Goal: Check status

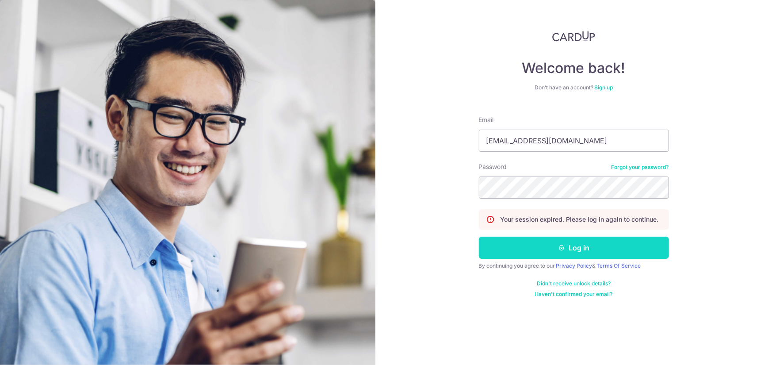
click at [526, 255] on button "Log in" at bounding box center [574, 247] width 190 height 22
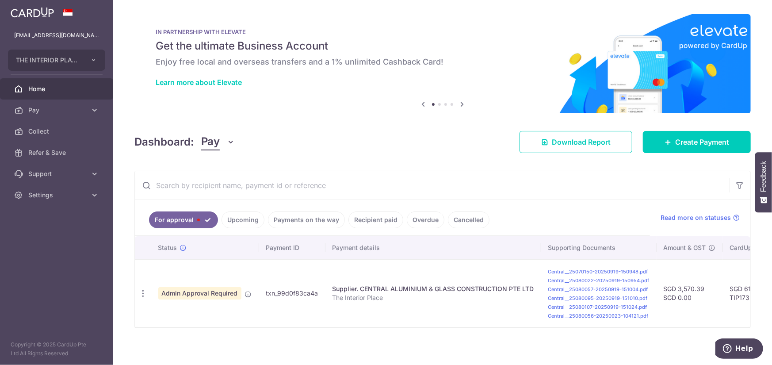
click at [282, 221] on link "Payments on the way" at bounding box center [306, 219] width 77 height 17
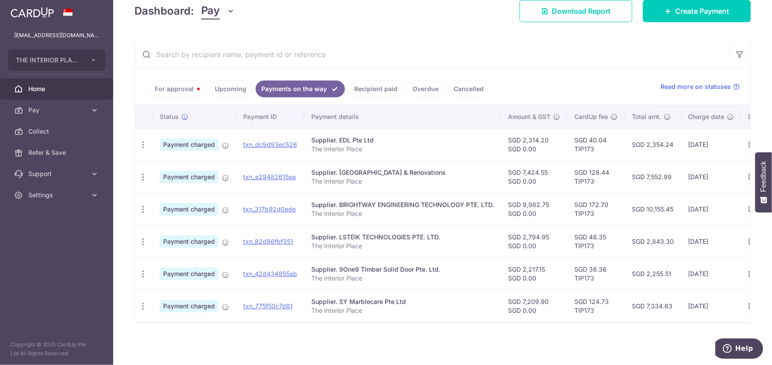
scroll to position [134, 0]
click at [254, 206] on link "txn_317b92d0ede" at bounding box center [269, 209] width 53 height 8
click at [270, 238] on link "txn_82d86fbf351" at bounding box center [268, 241] width 50 height 8
click at [178, 84] on link "For approval" at bounding box center [177, 88] width 57 height 17
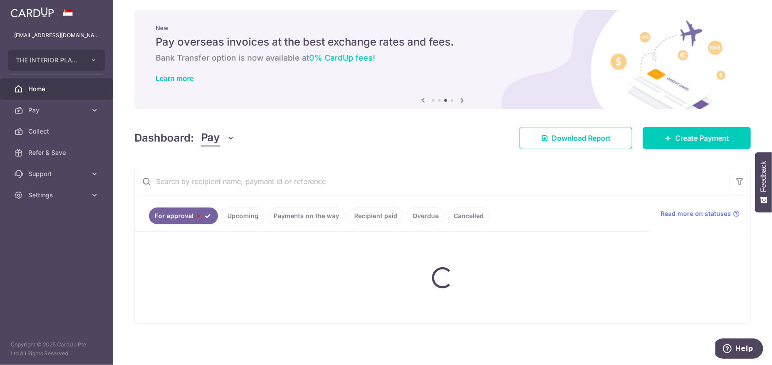
scroll to position [8, 0]
